Goal: Information Seeking & Learning: Learn about a topic

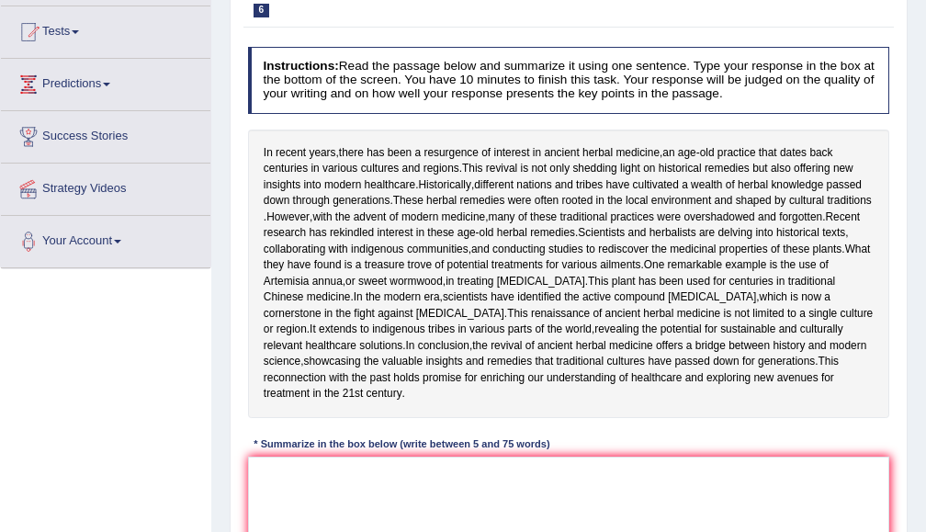
scroll to position [288, 0]
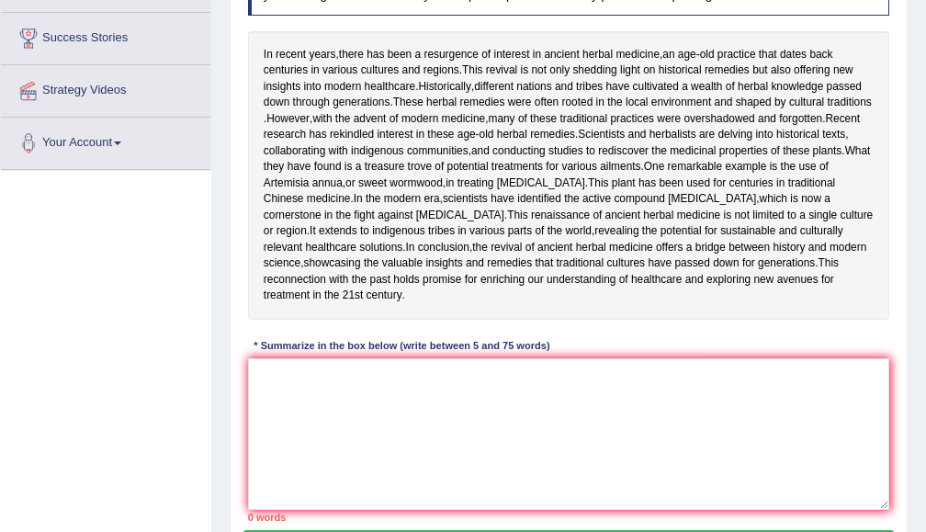
click at [456, 483] on textarea at bounding box center [569, 434] width 642 height 152
click at [452, 495] on textarea at bounding box center [569, 434] width 642 height 152
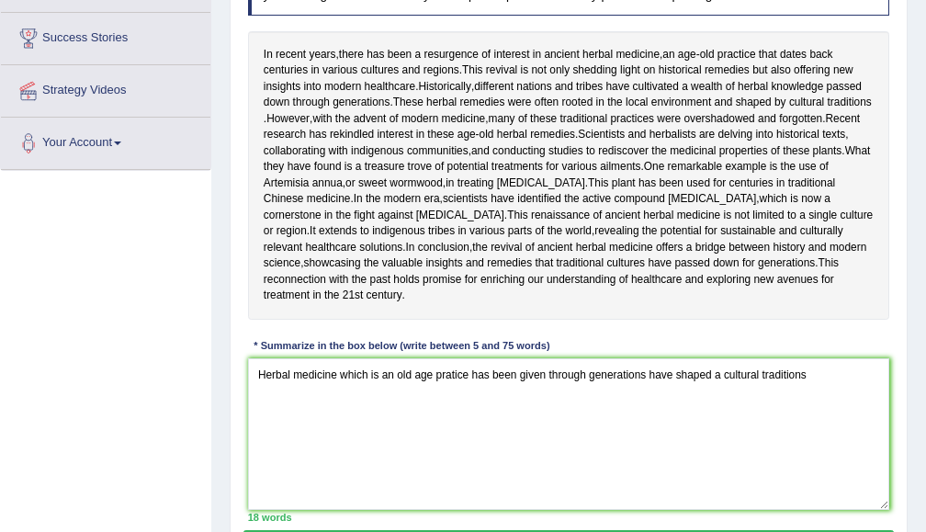
drag, startPoint x: 516, startPoint y: 469, endPoint x: 474, endPoint y: 469, distance: 42.3
click at [474, 469] on textarea "Herbal medicine which is an old age pratice has been given through generations …" at bounding box center [569, 434] width 642 height 152
drag, startPoint x: 780, startPoint y: 473, endPoint x: 699, endPoint y: 480, distance: 81.1
click at [702, 480] on textarea "Herbal medicine which is an old age pratice and given through generations have …" at bounding box center [569, 434] width 642 height 152
click at [687, 480] on textarea "Herbal medicine which is an old age pratice and given through generations have …" at bounding box center [569, 434] width 642 height 152
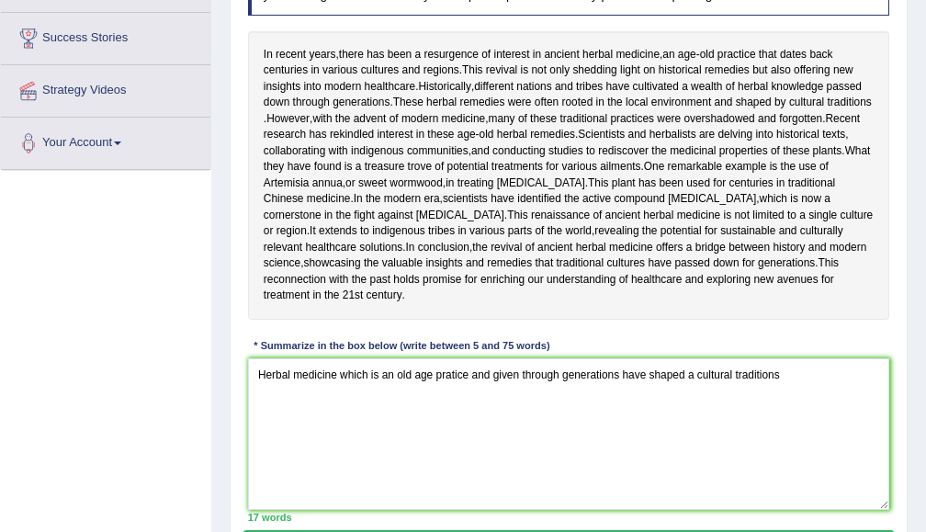
drag, startPoint x: 682, startPoint y: 480, endPoint x: 642, endPoint y: 477, distance: 39.6
click at [655, 479] on textarea "Herbal medicine which is an old age pratice and given through generations have …" at bounding box center [569, 434] width 642 height 152
click at [636, 473] on textarea "Herbal medicine which is an old age pratice and given through generations have …" at bounding box center [569, 434] width 642 height 152
click at [770, 474] on textarea "Herbal medicine which is an old age pratice and given through generations have …" at bounding box center [569, 434] width 642 height 152
drag, startPoint x: 781, startPoint y: 472, endPoint x: 661, endPoint y: 470, distance: 120.4
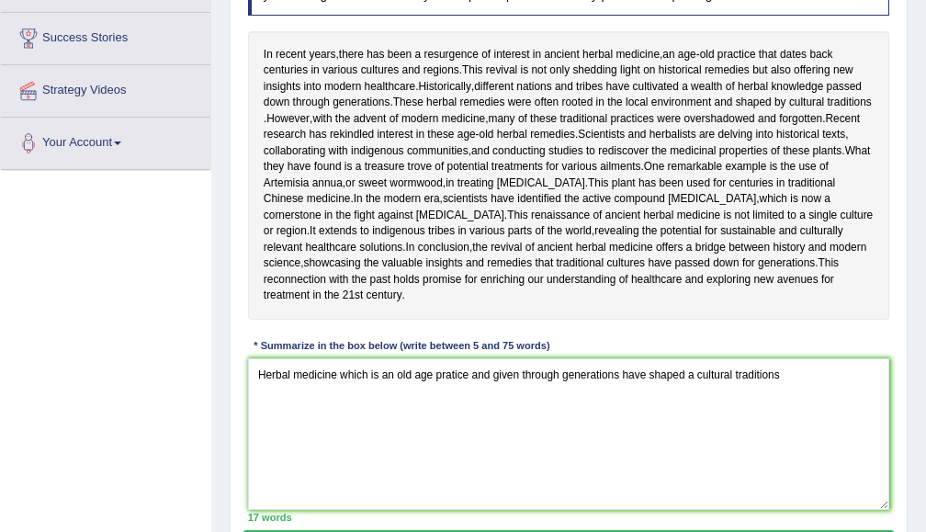
click at [661, 470] on textarea "Herbal medicine which is an old age pratice and given through generations have …" at bounding box center [569, 434] width 642 height 152
drag, startPoint x: 677, startPoint y: 470, endPoint x: 651, endPoint y: 480, distance: 27.6
click at [651, 480] on textarea "Herbal medicine which is an old age pratice and given through generations have …" at bounding box center [569, 434] width 642 height 152
click at [757, 472] on textarea "Herbal medicine which is an old age pratice and given through generations have …" at bounding box center [569, 434] width 642 height 152
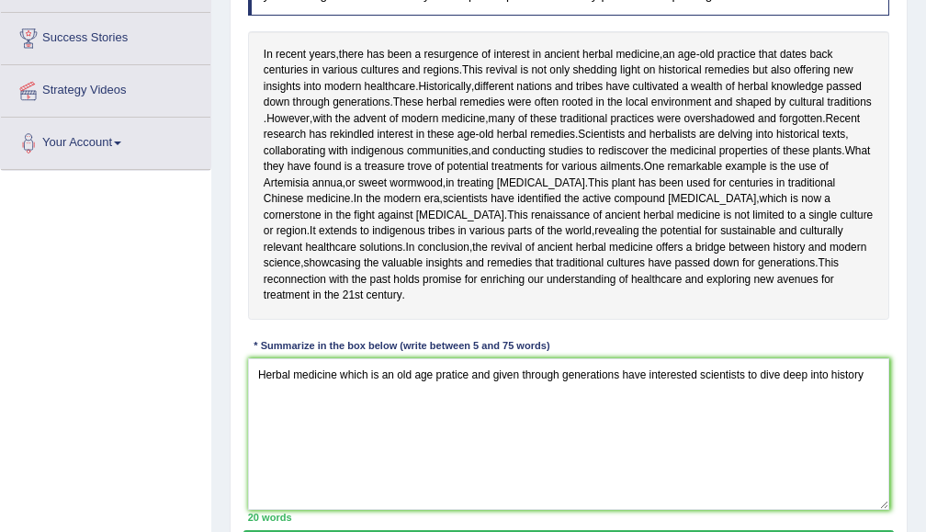
click at [748, 472] on textarea "Herbal medicine which is an old age pratice and given through generations have …" at bounding box center [569, 434] width 642 height 152
click at [755, 470] on textarea "Herbal medicine which is an old age pratice and given through generations have …" at bounding box center [569, 434] width 642 height 152
click at [361, 508] on textarea "Herbal medicine which is an old age pratice and given through generations have …" at bounding box center [569, 434] width 642 height 152
click at [388, 160] on span "indigenous" at bounding box center [377, 151] width 53 height 17
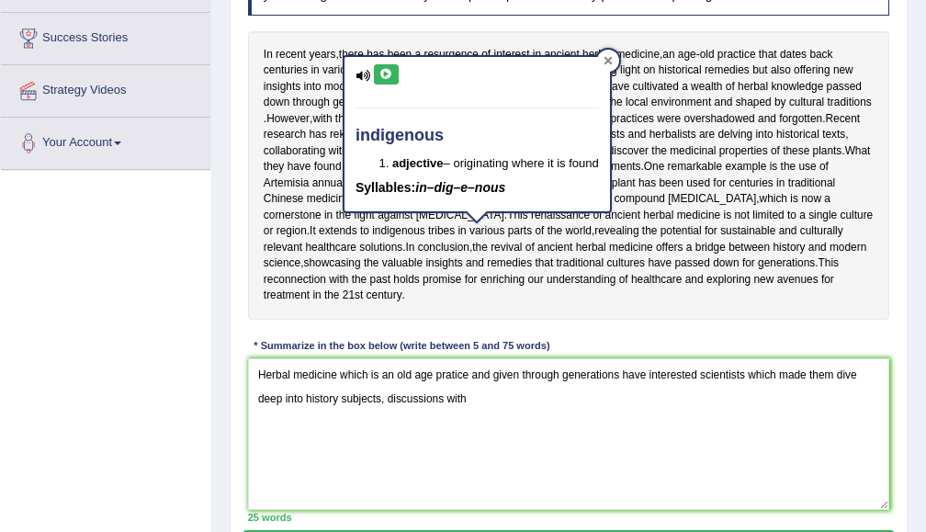
click at [614, 66] on div at bounding box center [608, 61] width 22 height 22
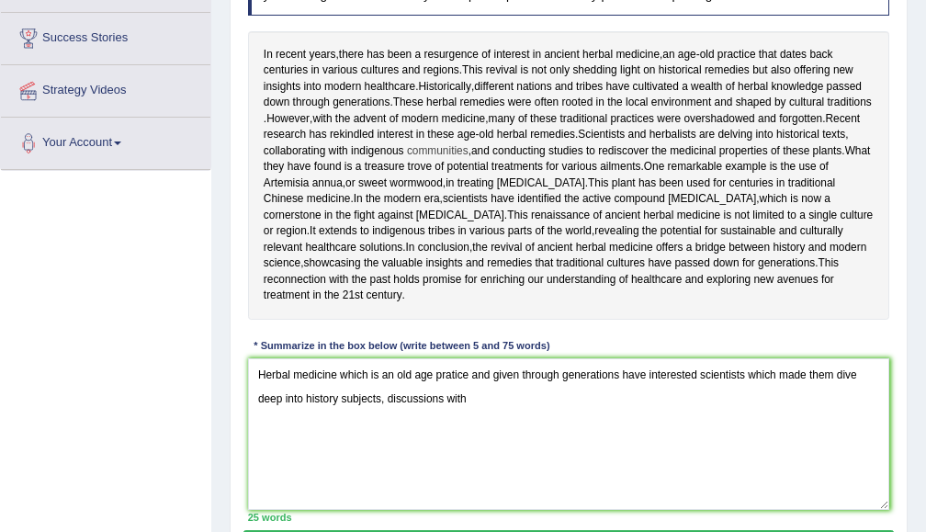
click at [451, 160] on span "communities" at bounding box center [438, 151] width 62 height 17
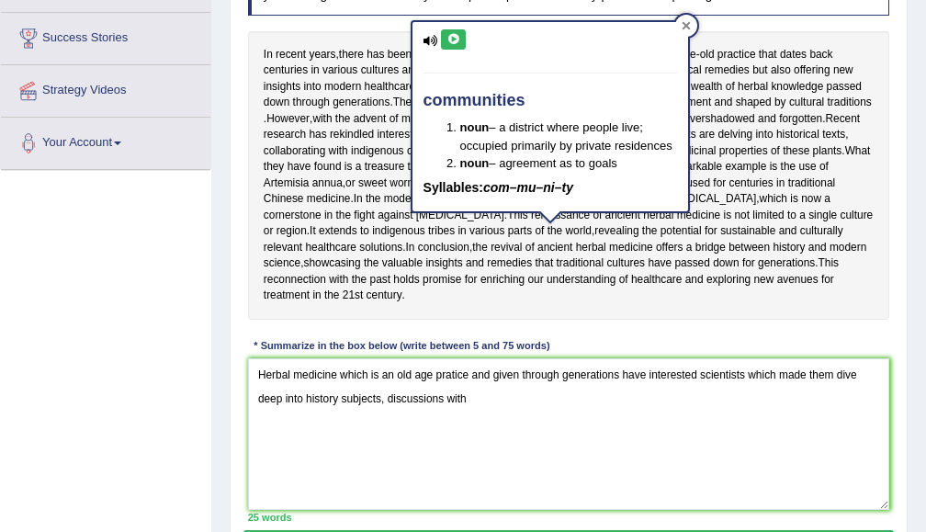
click at [690, 21] on icon at bounding box center [686, 25] width 9 height 9
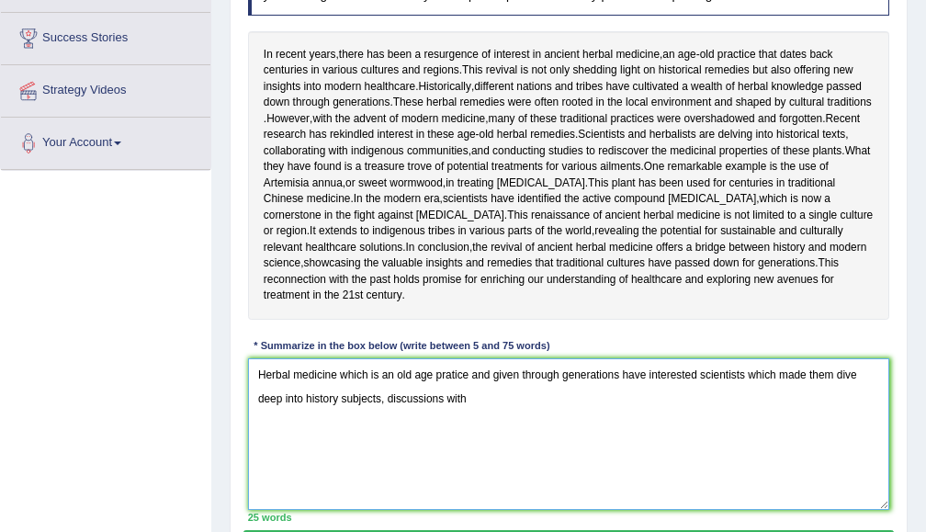
click at [470, 492] on textarea "Herbal medicine which is an old age pratice and given through generations have …" at bounding box center [569, 434] width 642 height 152
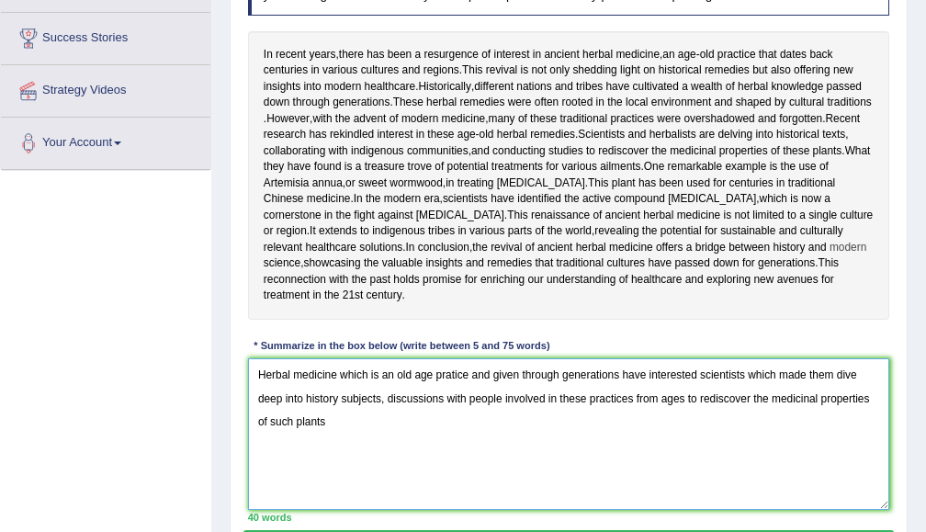
scroll to position [483, 0]
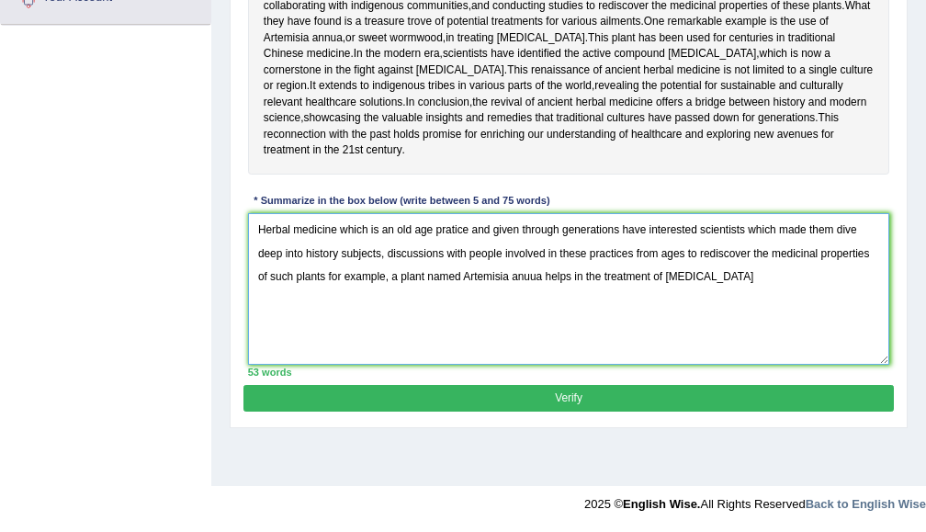
click at [323, 321] on textarea "Herbal medicine which is an old age pratice and given through generations have …" at bounding box center [569, 289] width 642 height 152
click at [375, 320] on textarea "Herbal medicine which is an old age pratice and given through generations have …" at bounding box center [569, 289] width 642 height 152
click at [591, 321] on textarea "Herbal medicine which is an old age pratice and given through generations have …" at bounding box center [569, 289] width 642 height 152
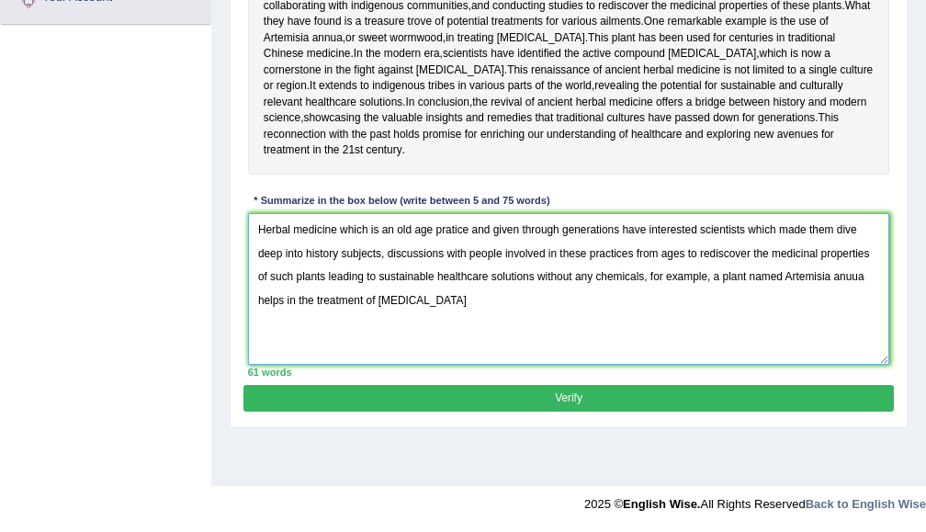
click at [426, 354] on textarea "Herbal medicine which is an old age pratice and given through generations have …" at bounding box center [569, 289] width 642 height 152
click at [431, 351] on textarea "Herbal medicine which is an old age pratice and given through generations have …" at bounding box center [569, 289] width 642 height 152
type textarea "Herbal medicine which is an old age pratice and given through generations have …"
click at [472, 412] on button "Verify" at bounding box center [569, 398] width 650 height 27
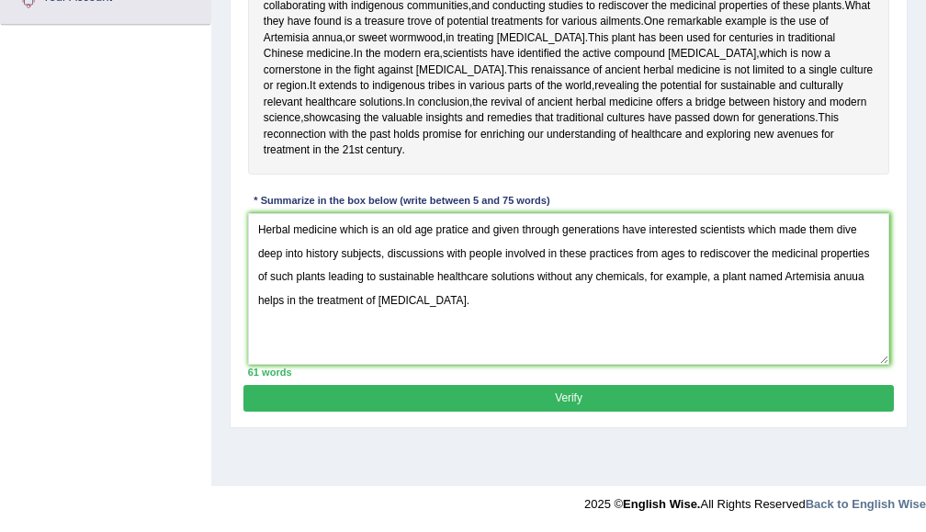
click at [0, 0] on div "This is as per [PERSON_NAME] strategy. Please upgrade to view this. Upgrade Now" at bounding box center [0, 0] width 0 height 0
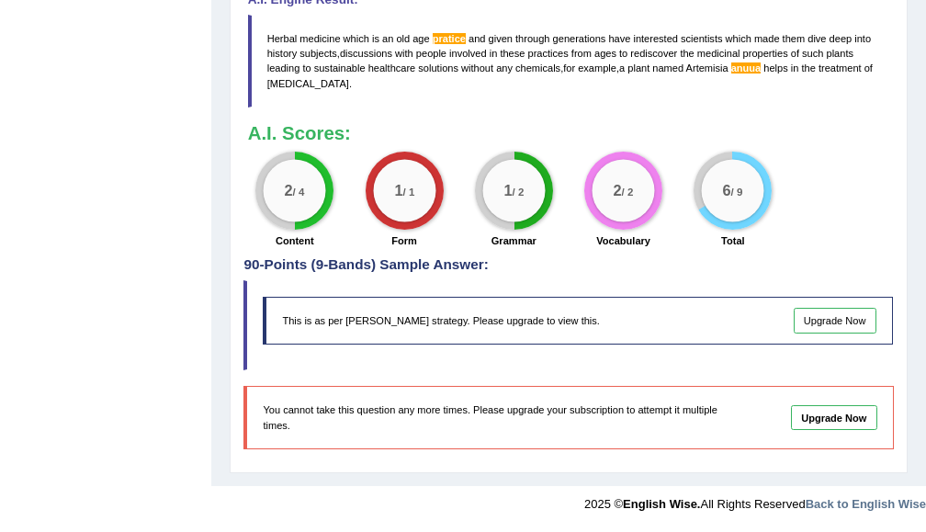
scroll to position [561, 0]
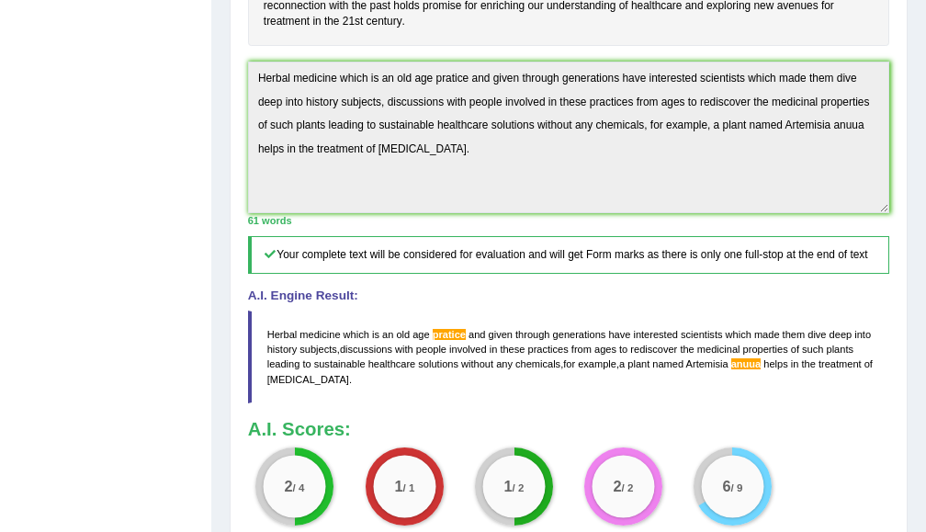
click at [449, 340] on span "pratice" at bounding box center [449, 334] width 33 height 11
click at [772, 403] on blockquote "Herbal medicine which is an old age pratice and given through generations have …" at bounding box center [569, 357] width 642 height 93
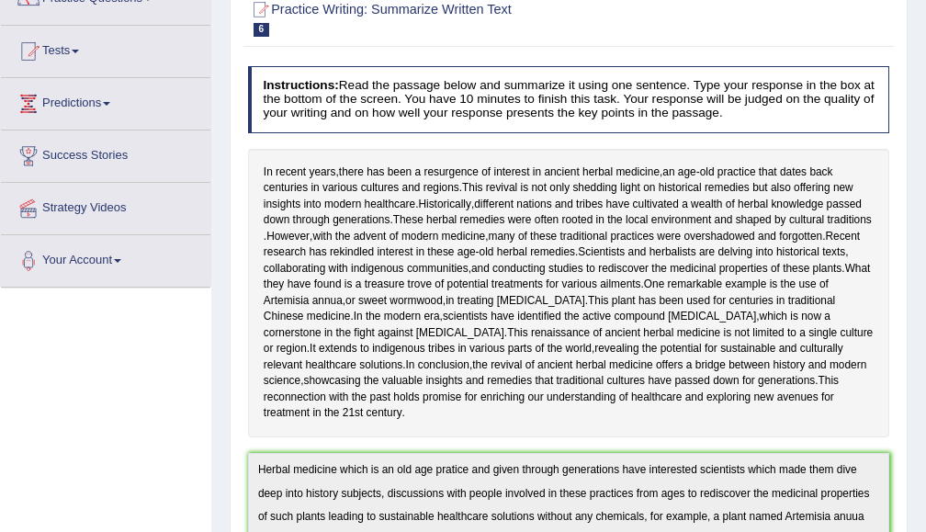
scroll to position [0, 0]
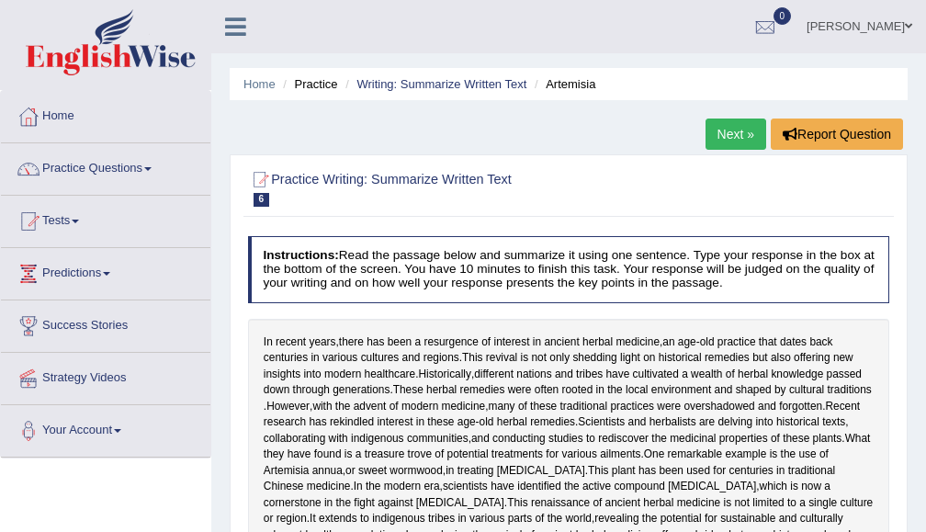
click at [720, 136] on link "Next »" at bounding box center [736, 134] width 61 height 31
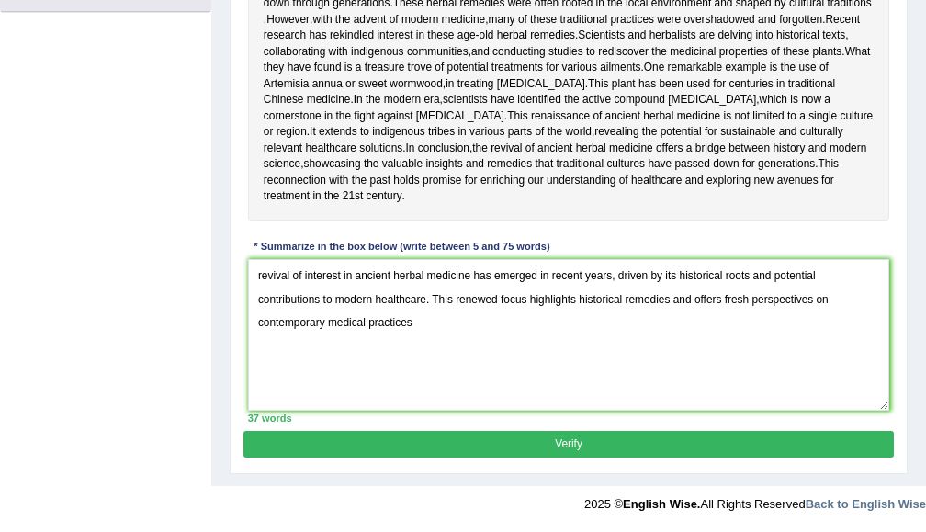
click at [260, 266] on textarea "revival of interest in ancient herbal medicine has emerged in recent years, dri…" at bounding box center [569, 335] width 642 height 152
click at [428, 320] on textarea "A revival of interest in ancient herbal medicine has emerged in recent years, d…" at bounding box center [569, 335] width 642 height 152
type textarea "A revival of interest in ancient herbal medicine has emerged in recent years, d…"
click at [447, 450] on button "Verify" at bounding box center [569, 444] width 650 height 27
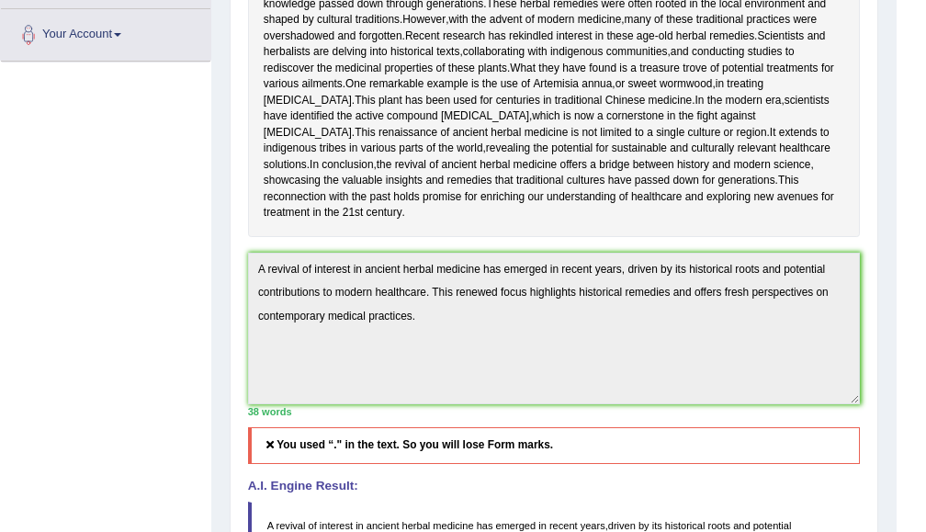
scroll to position [4, 0]
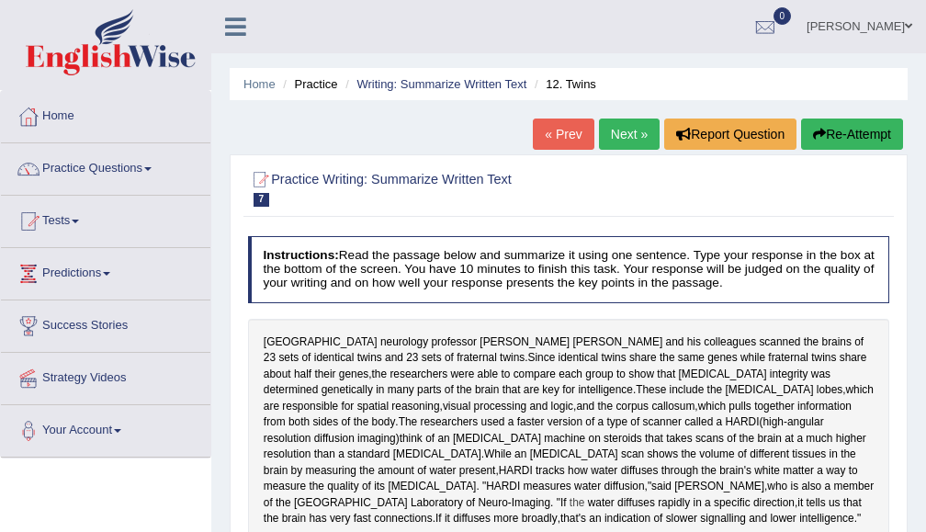
scroll to position [196, 0]
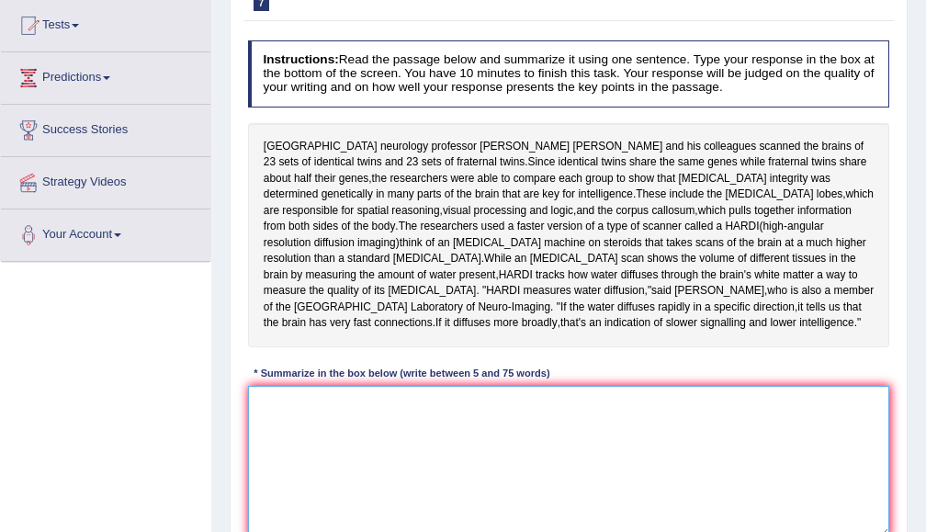
click at [468, 395] on textarea at bounding box center [569, 462] width 642 height 152
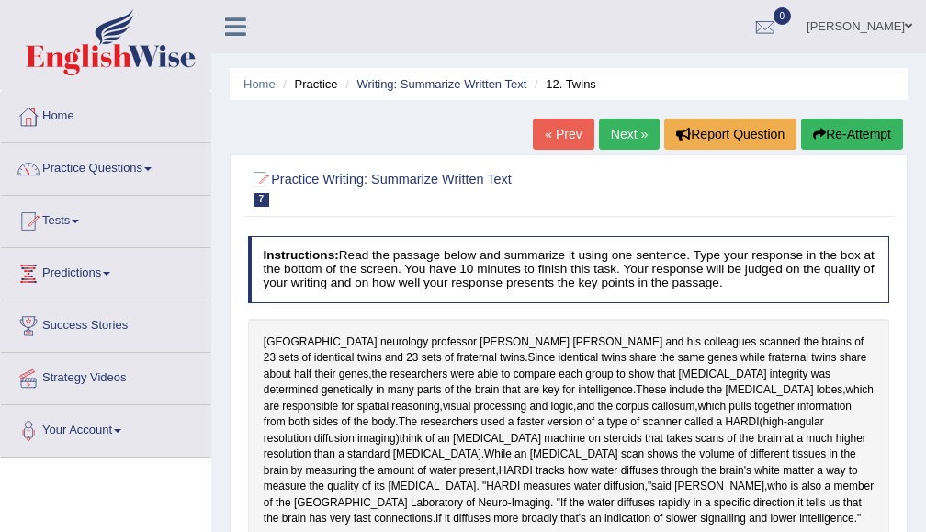
scroll to position [294, 0]
